Goal: Navigation & Orientation: Find specific page/section

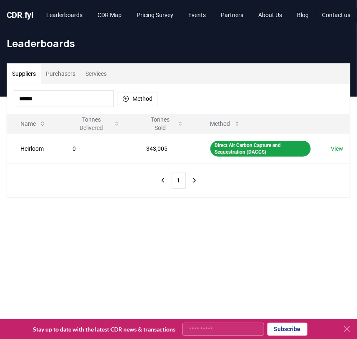
drag, startPoint x: 81, startPoint y: 95, endPoint x: -15, endPoint y: 102, distance: 96.8
click at [0, 102] on html "CDR . fyi Leaderboards CDR Map Pricing Survey Events Partners About Us Blog Con…" at bounding box center [178, 278] width 357 height 557
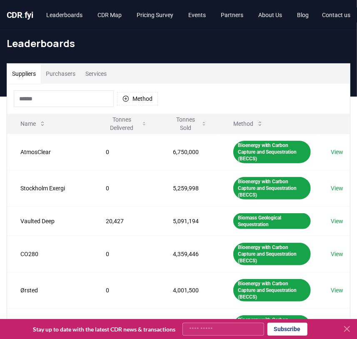
click at [180, 67] on div "Suppliers Purchasers Services" at bounding box center [178, 74] width 343 height 20
click at [275, 20] on link "About Us" at bounding box center [270, 14] width 37 height 15
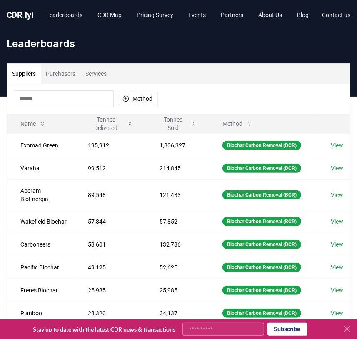
click at [70, 23] on div "CDR . fyi Leaderboards CDR Map Pricing Survey Events Partners About Us Blog Con…" at bounding box center [179, 15] width 344 height 30
click at [76, 9] on link "Leaderboards" at bounding box center [65, 14] width 50 height 15
click at [239, 13] on link "Partners" at bounding box center [232, 14] width 36 height 15
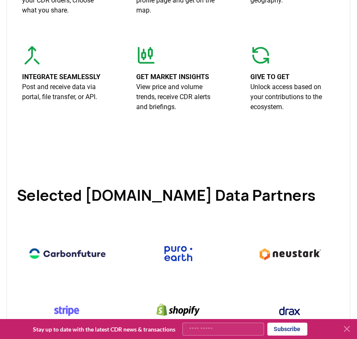
scroll to position [281, 0]
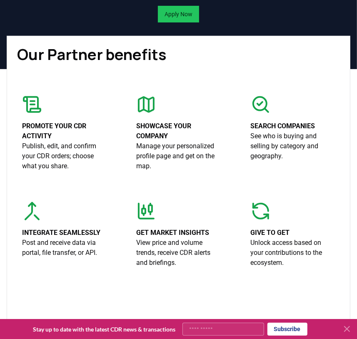
scroll to position [151, 0]
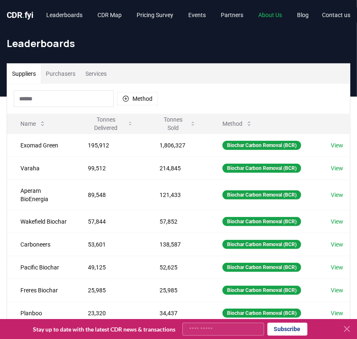
click at [276, 15] on link "About Us" at bounding box center [270, 14] width 37 height 15
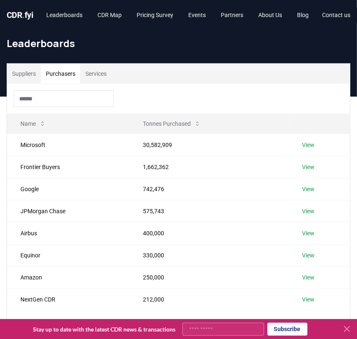
click at [52, 67] on button "Purchasers" at bounding box center [61, 74] width 40 height 20
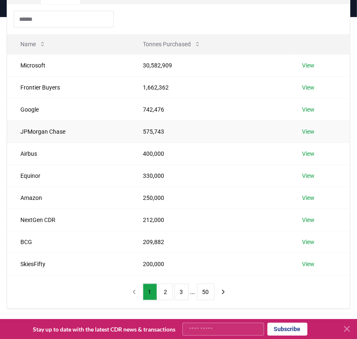
scroll to position [37, 0]
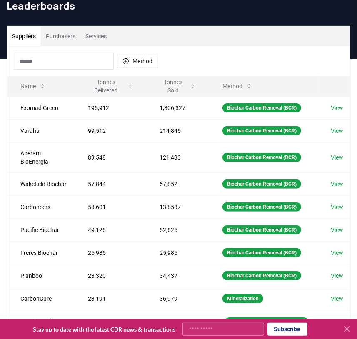
click at [28, 36] on button "Suppliers" at bounding box center [24, 36] width 34 height 20
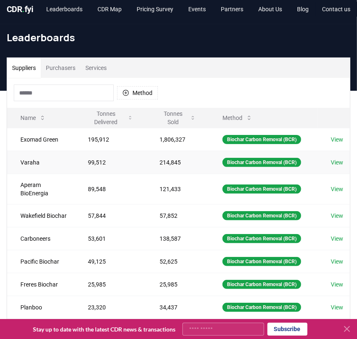
scroll to position [0, 0]
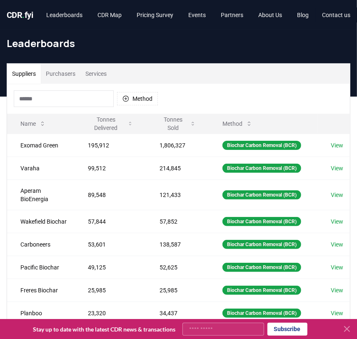
click at [95, 52] on div "Leaderboards" at bounding box center [178, 46] width 357 height 33
